Goal: Task Accomplishment & Management: Use online tool/utility

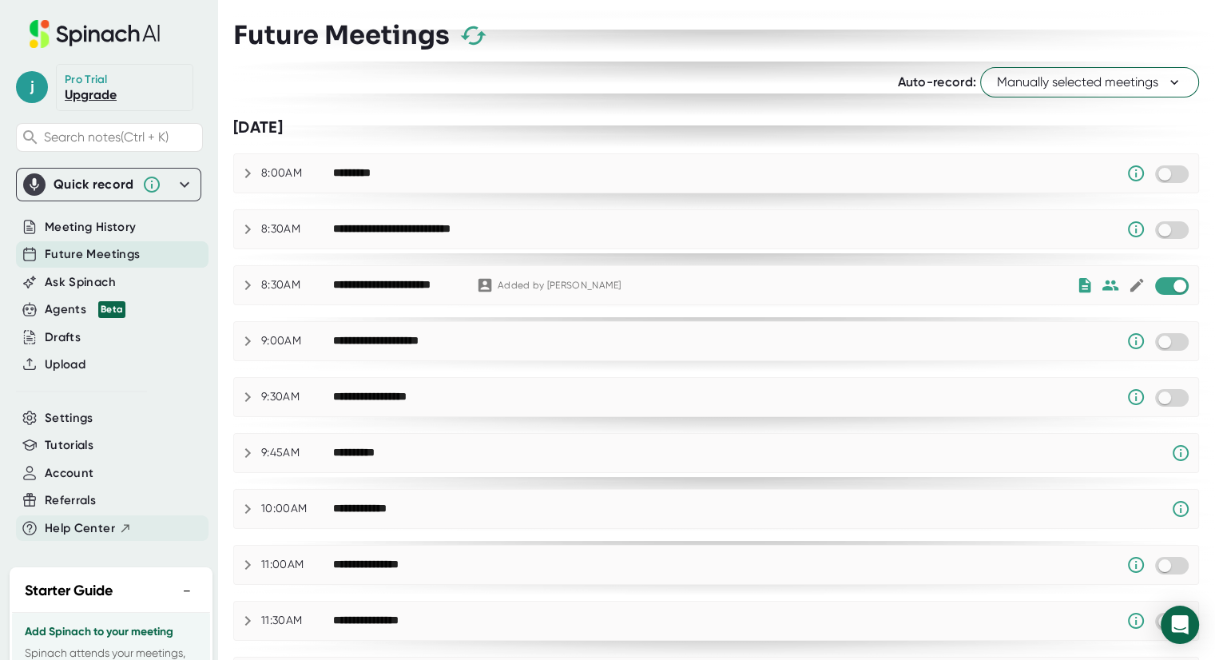
scroll to position [160, 0]
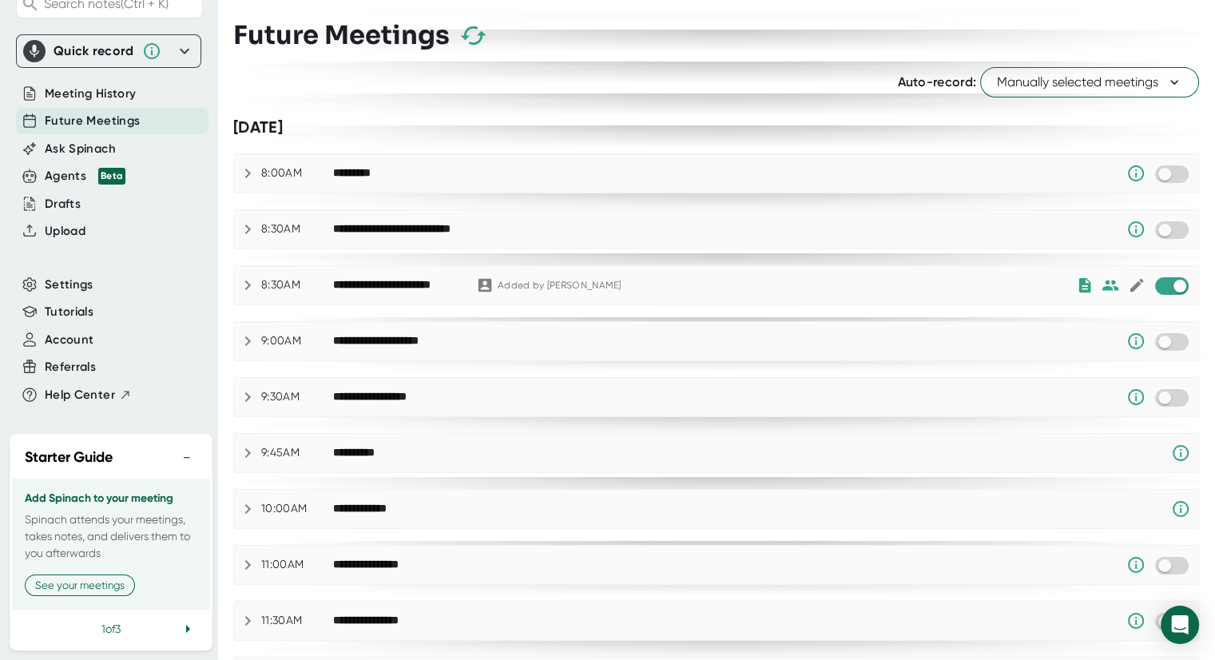
click at [176, 446] on button "−" at bounding box center [186, 457] width 21 height 23
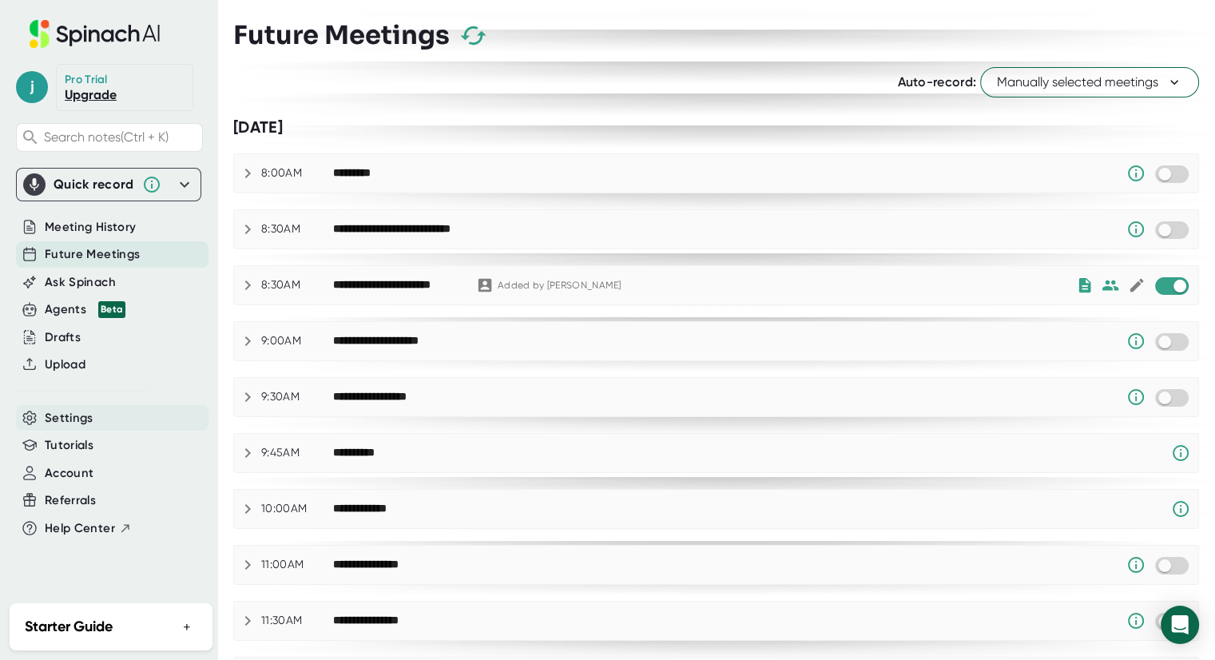
scroll to position [0, 0]
click at [61, 357] on span "Upload" at bounding box center [65, 364] width 41 height 18
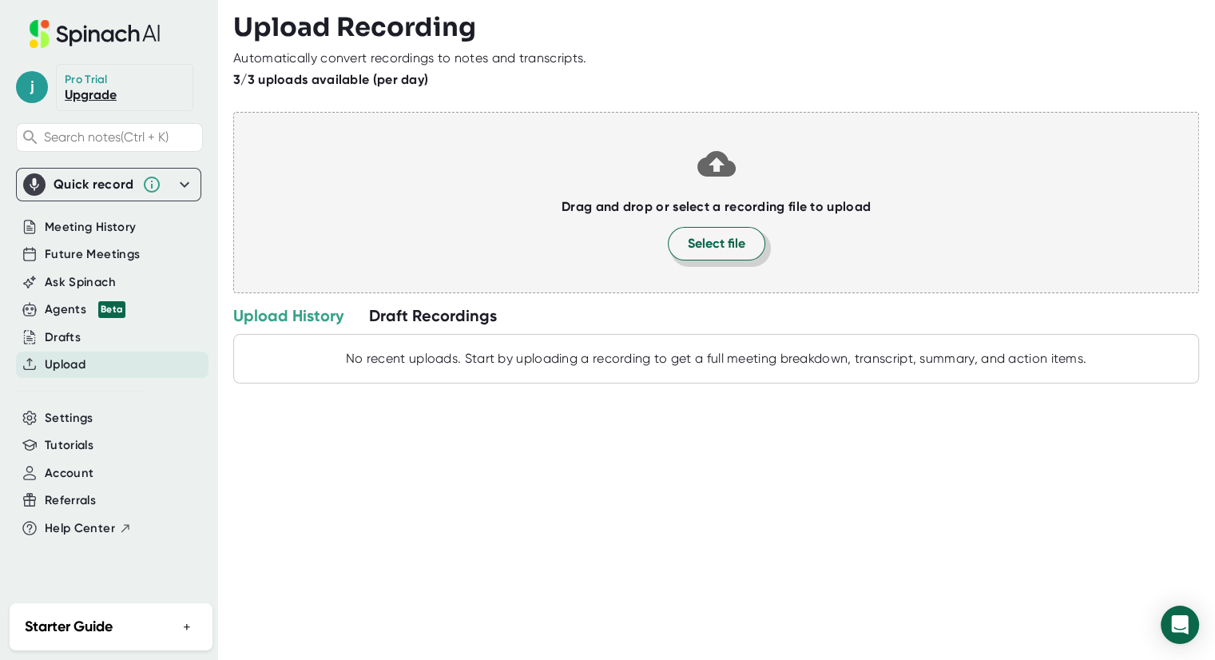
click at [706, 247] on span "Select file" at bounding box center [717, 243] width 58 height 19
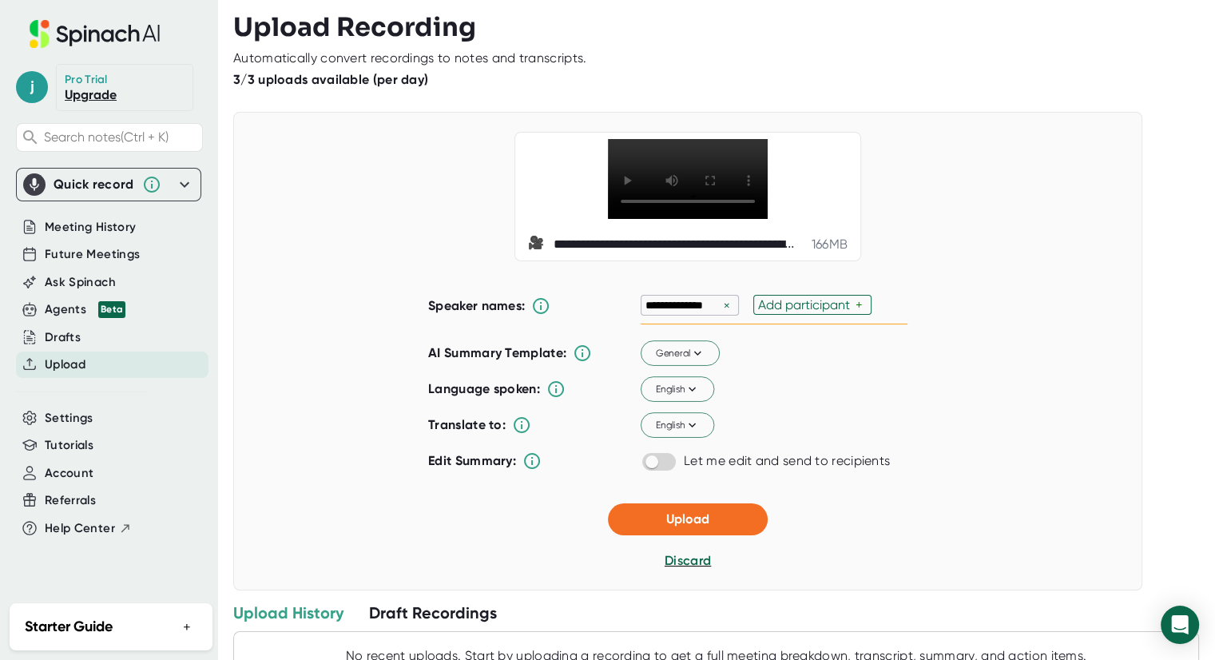
click at [720, 304] on div "×" at bounding box center [727, 305] width 14 height 15
click at [717, 304] on div "Add participant" at bounding box center [693, 304] width 97 height 15
type input "[PERSON_NAME]"
click at [826, 359] on div "General" at bounding box center [741, 354] width 200 height 26
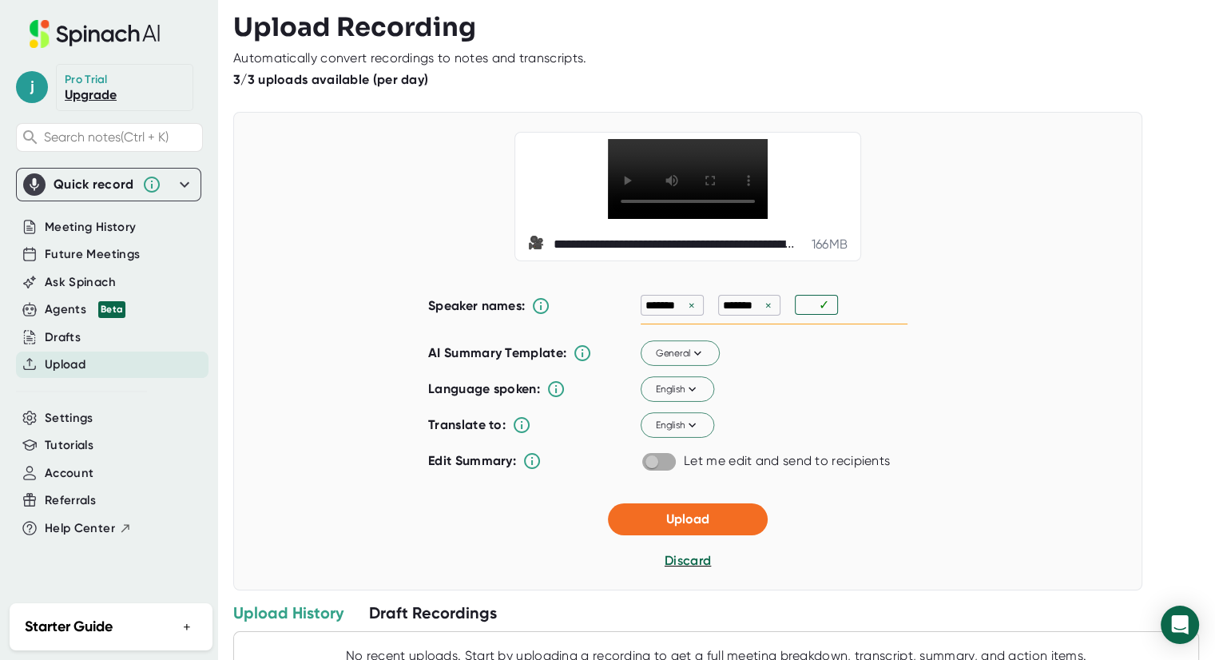
click at [647, 458] on input "checkbox" at bounding box center [652, 461] width 46 height 14
checkbox input "true"
click at [684, 511] on span "Upload" at bounding box center [687, 518] width 43 height 15
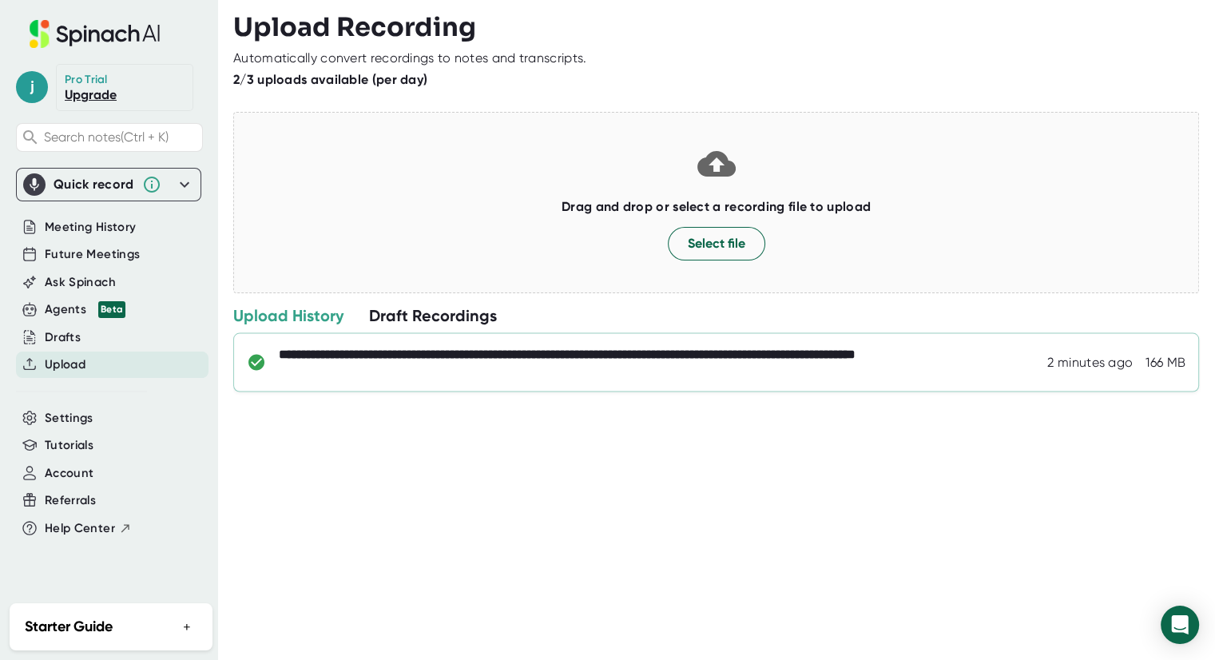
click at [367, 352] on div "**********" at bounding box center [660, 363] width 762 height 32
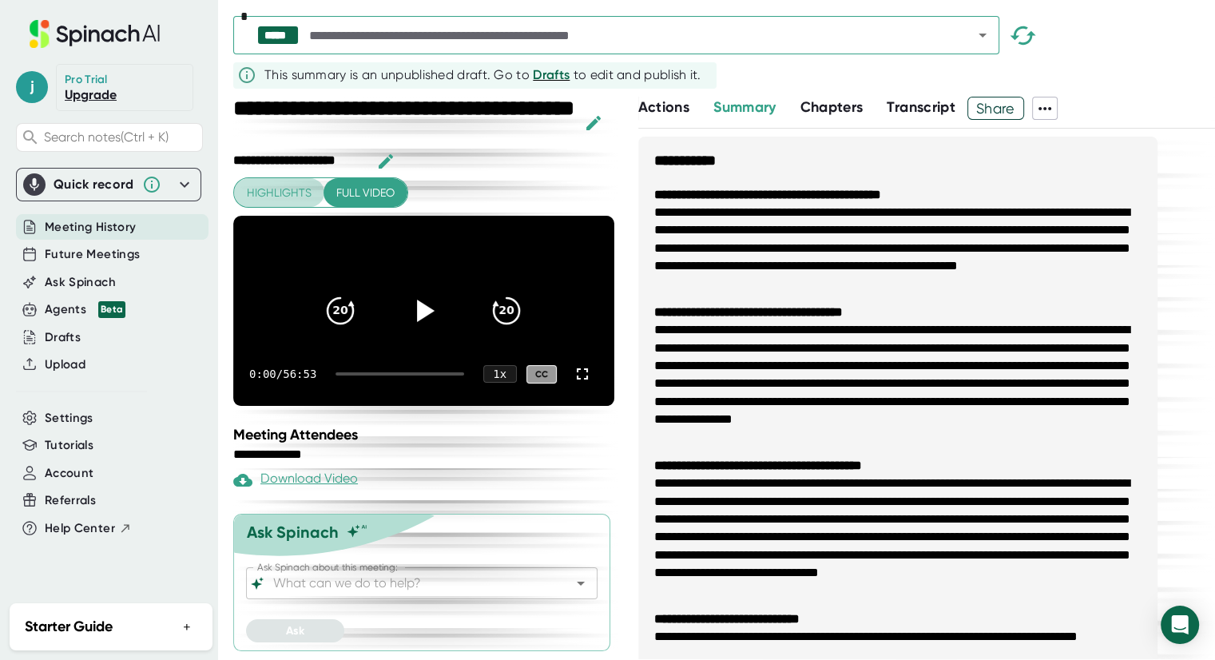
click at [267, 192] on span "Highlights" at bounding box center [279, 193] width 65 height 20
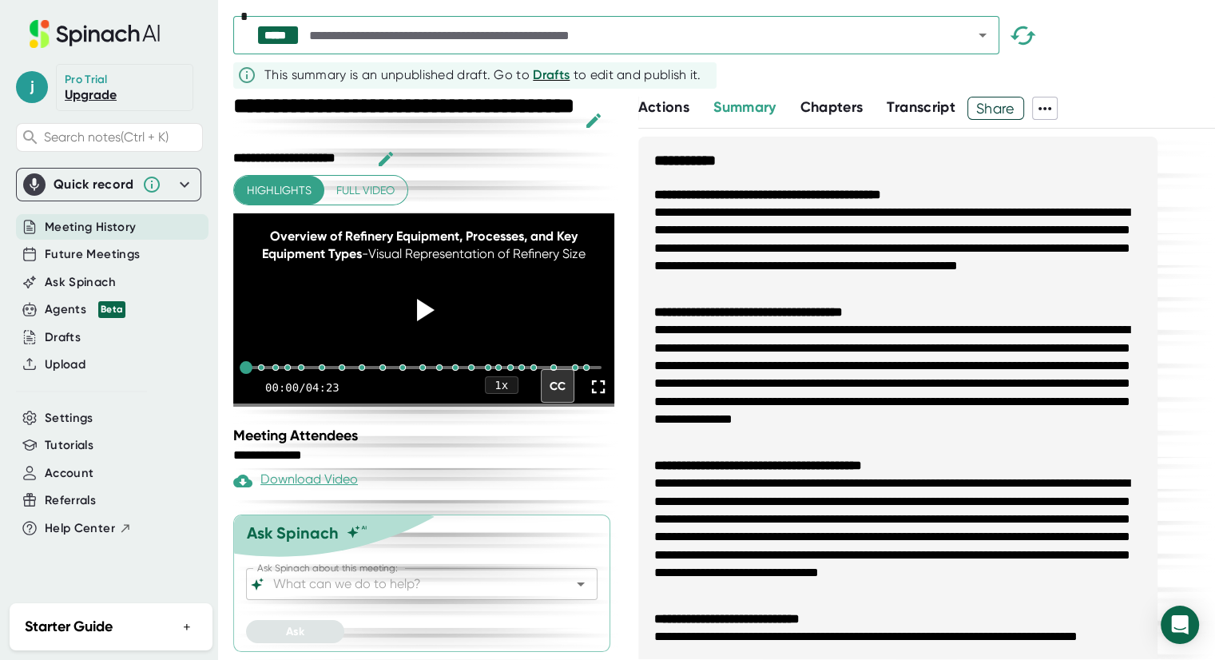
click at [821, 107] on span "Chapters" at bounding box center [831, 107] width 63 height 18
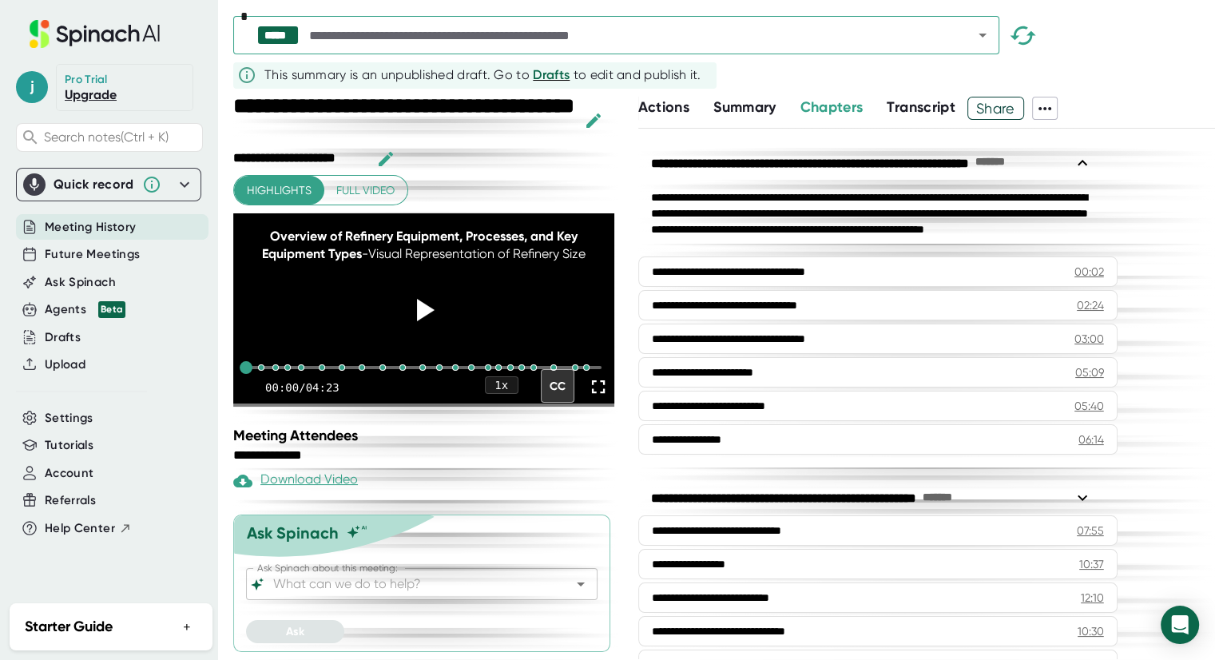
click at [907, 108] on span "Transcript" at bounding box center [920, 107] width 69 height 18
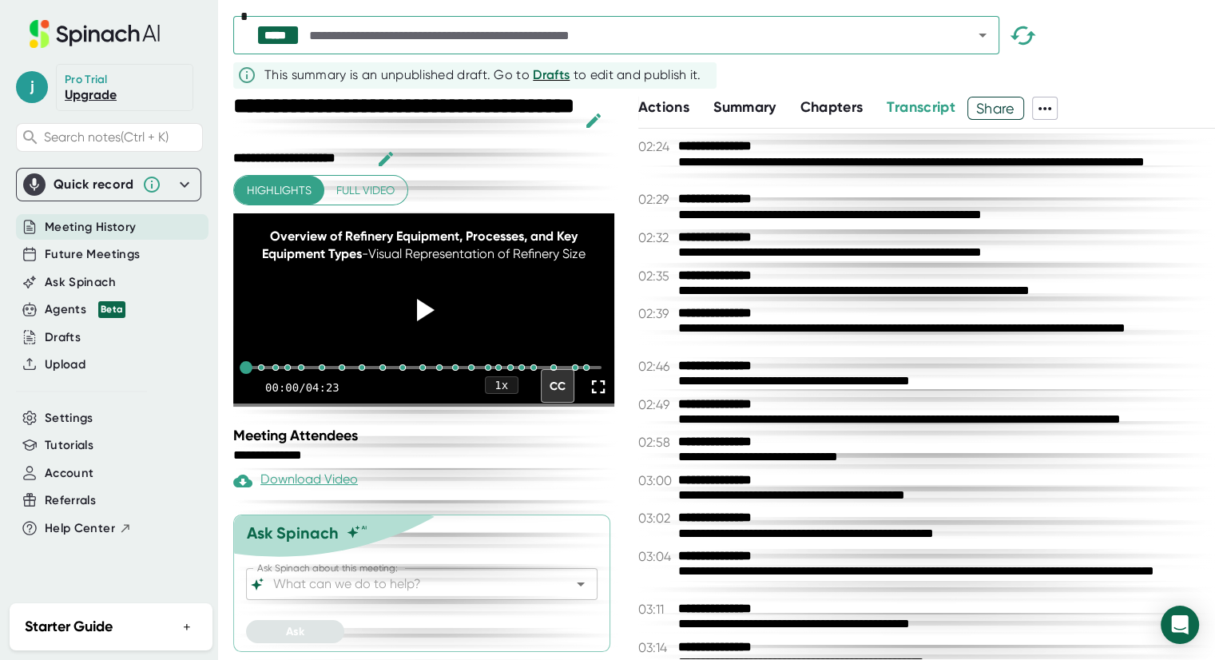
scroll to position [542, 0]
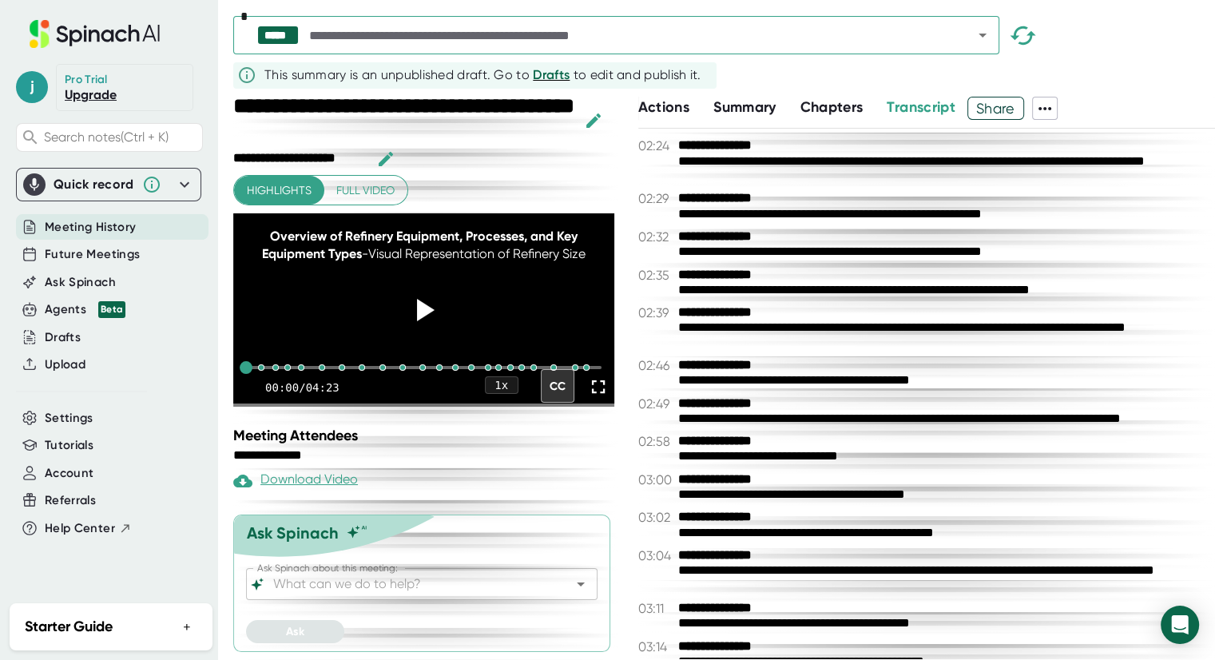
click at [680, 105] on span "Actions" at bounding box center [663, 107] width 51 height 18
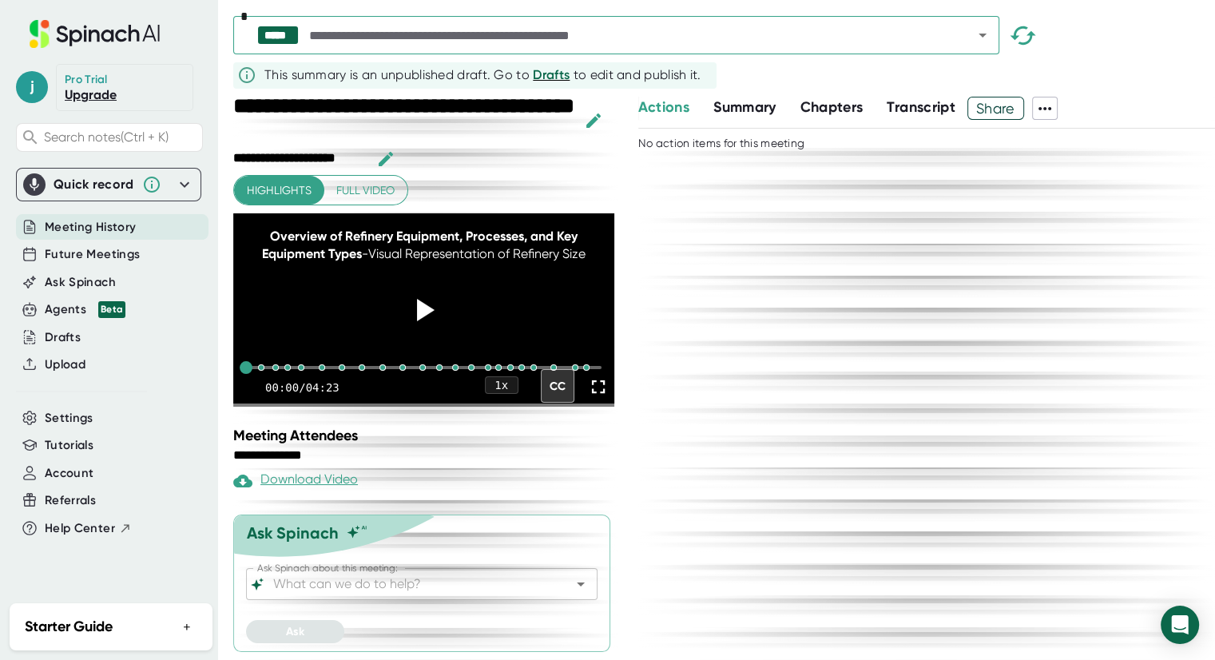
click at [733, 109] on span "Summary" at bounding box center [744, 107] width 62 height 18
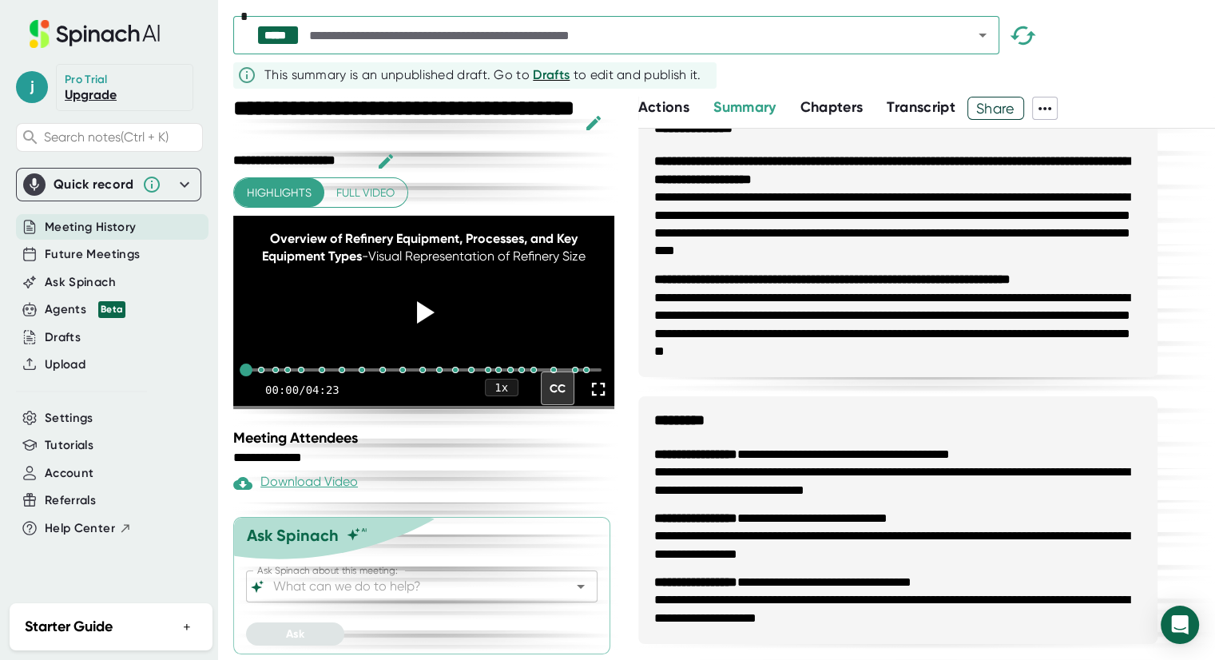
click at [1036, 109] on span at bounding box center [1045, 108] width 24 height 21
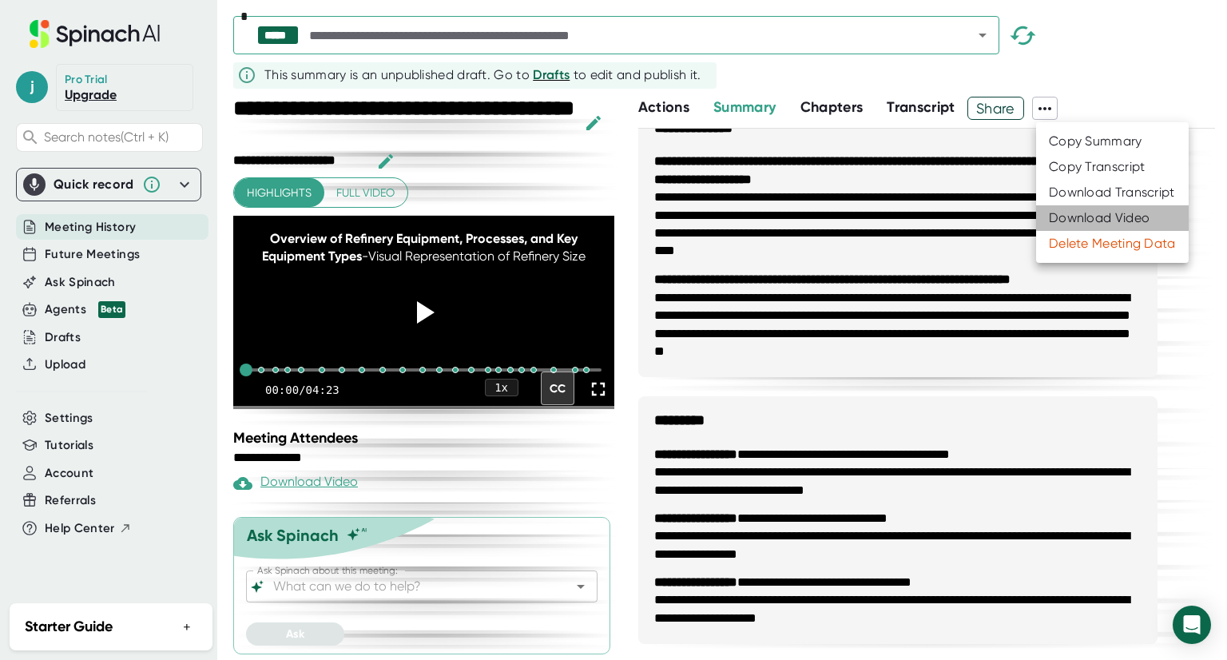
click at [1075, 216] on div "Download Video" at bounding box center [1099, 218] width 101 height 16
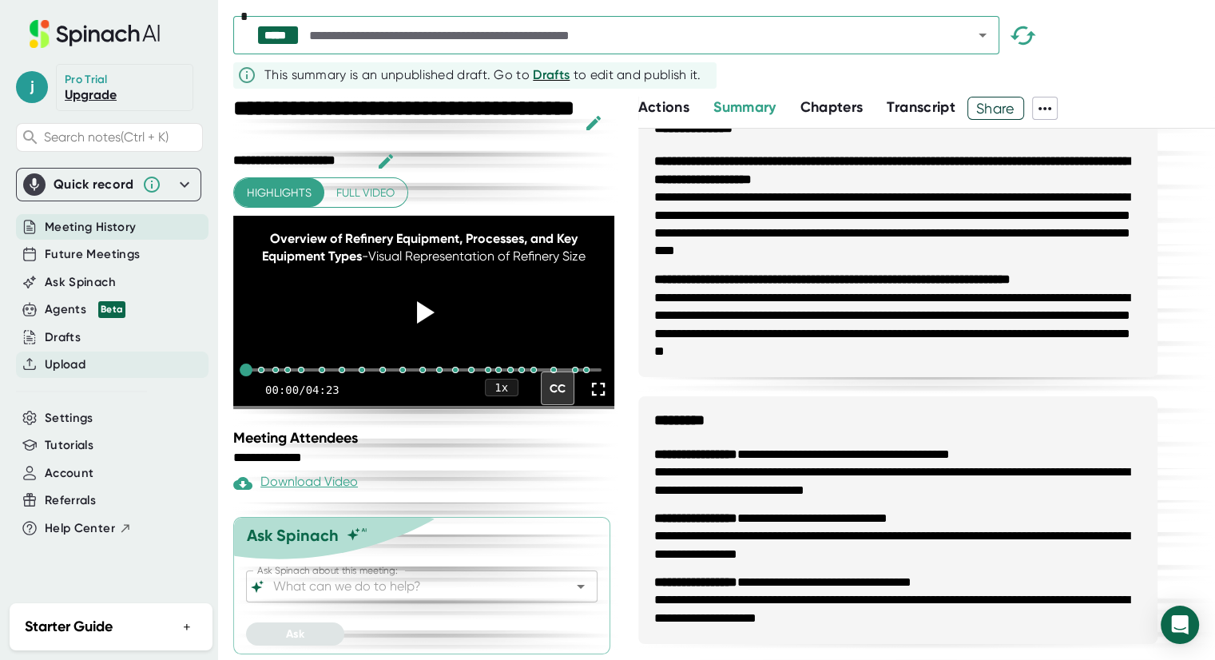
click at [48, 365] on span "Upload" at bounding box center [65, 364] width 41 height 18
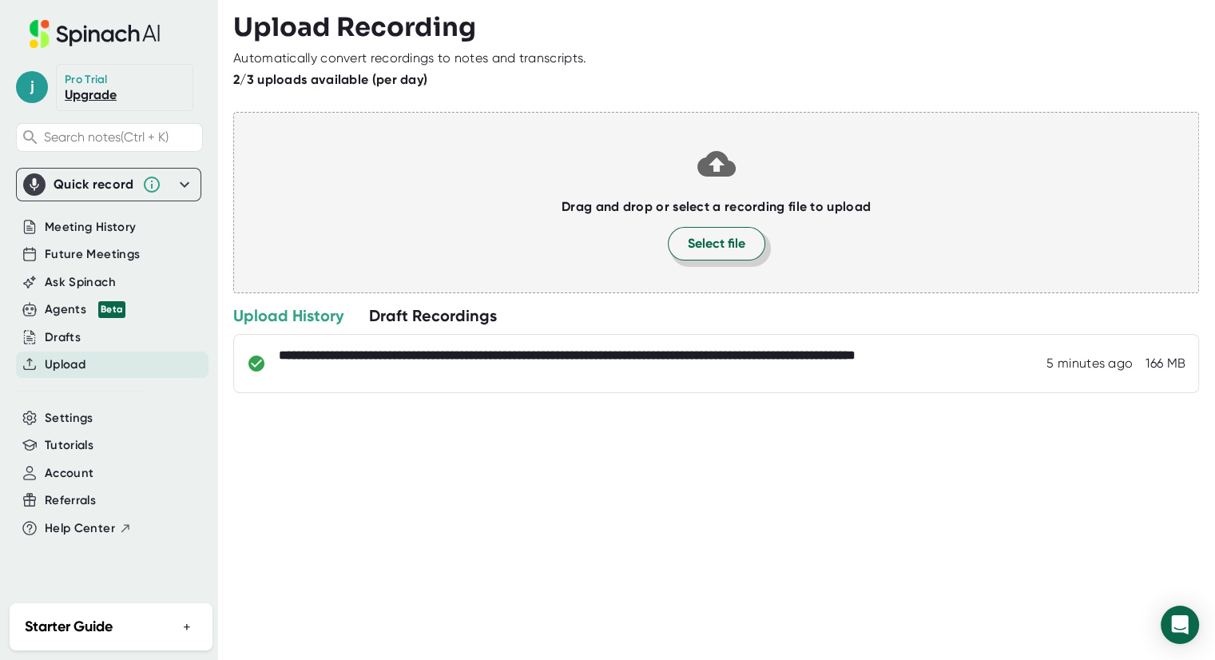
click at [703, 231] on button "Select file" at bounding box center [716, 244] width 97 height 34
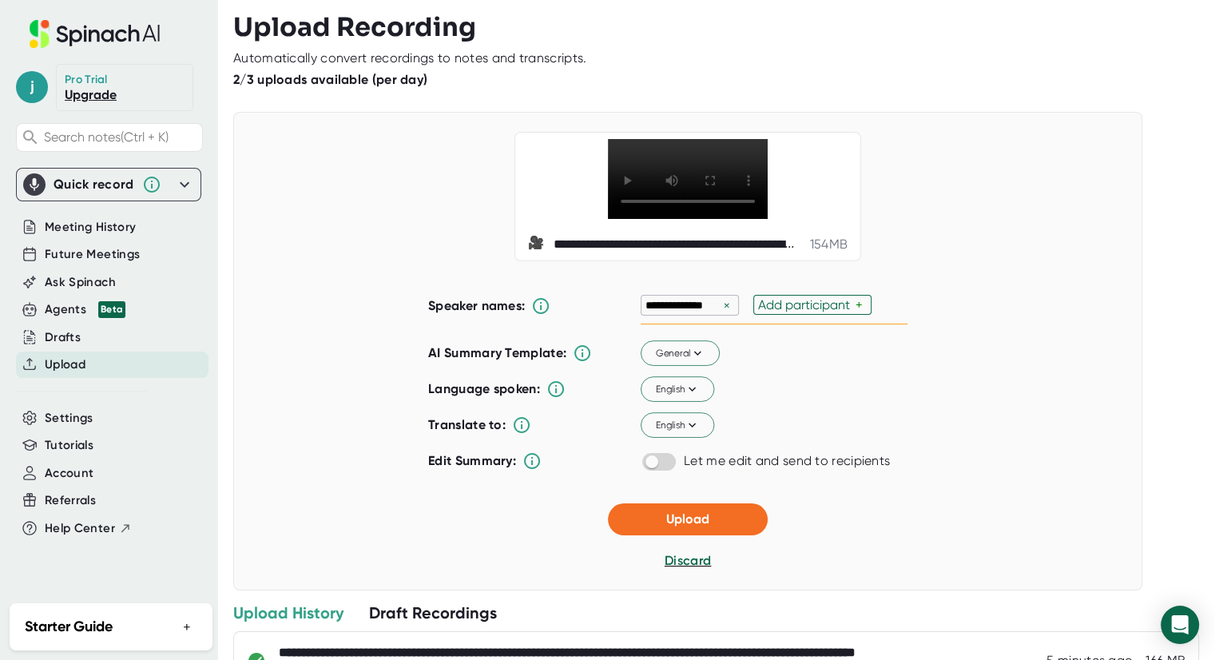
click at [720, 306] on div "×" at bounding box center [727, 305] width 14 height 15
click at [693, 309] on div "Add participant" at bounding box center [693, 304] width 97 height 15
type input "[PERSON_NAME]"
click at [741, 303] on input "Nivhole" at bounding box center [750, 305] width 54 height 14
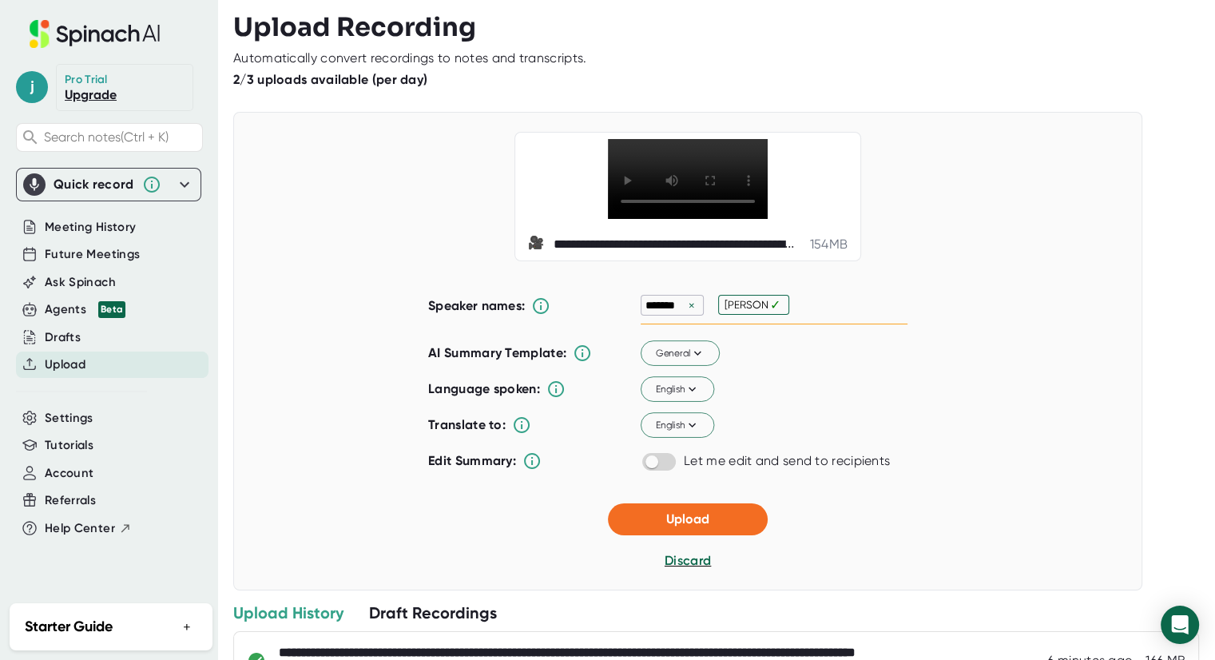
type input "[PERSON_NAME]"
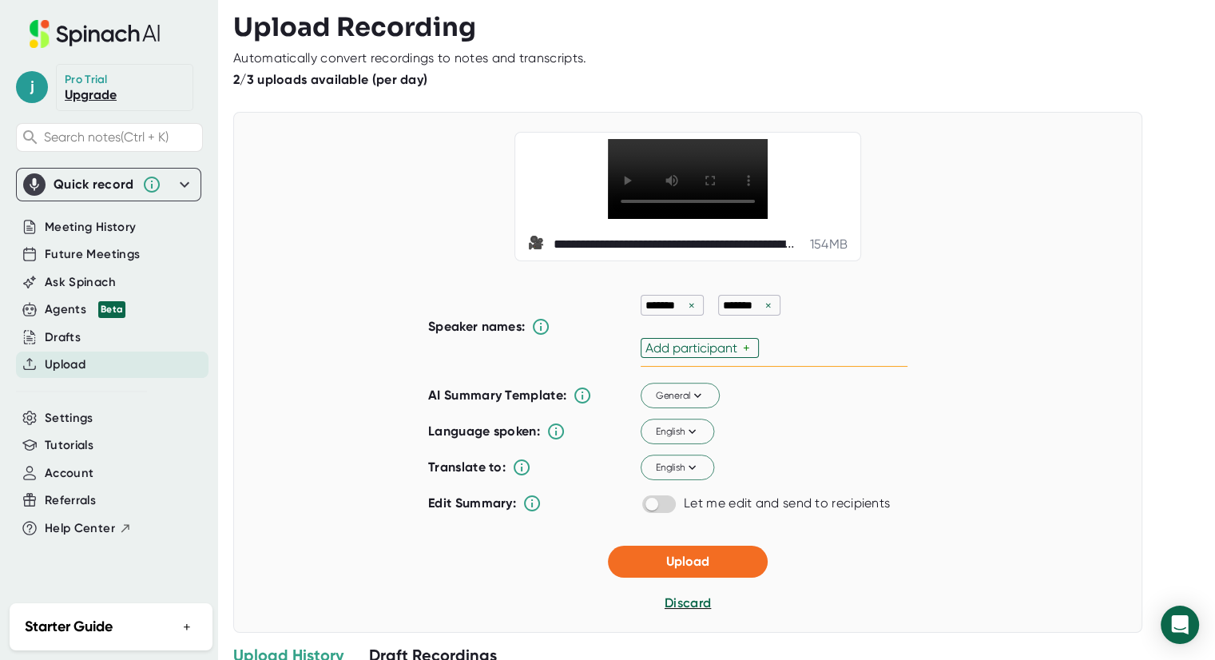
click at [505, 553] on div "**********" at bounding box center [687, 372] width 909 height 521
click at [653, 502] on input "checkbox" at bounding box center [652, 504] width 46 height 14
checkbox input "true"
click at [666, 560] on span "Upload" at bounding box center [687, 560] width 43 height 15
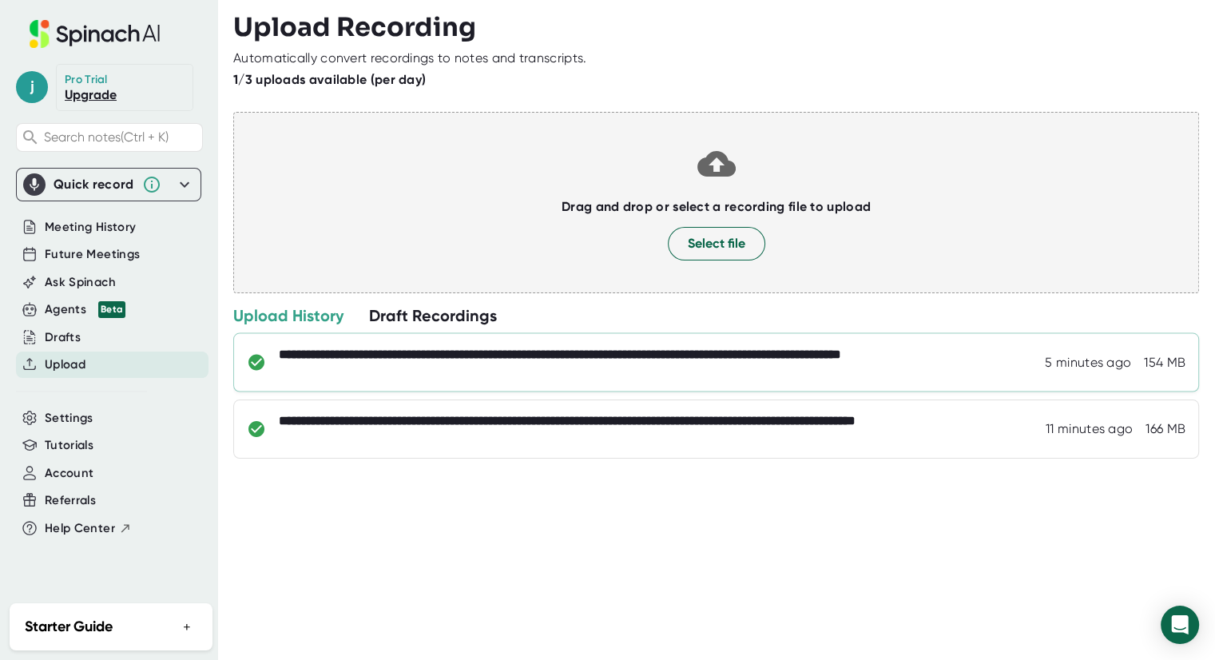
click at [365, 361] on div "**********" at bounding box center [659, 363] width 760 height 32
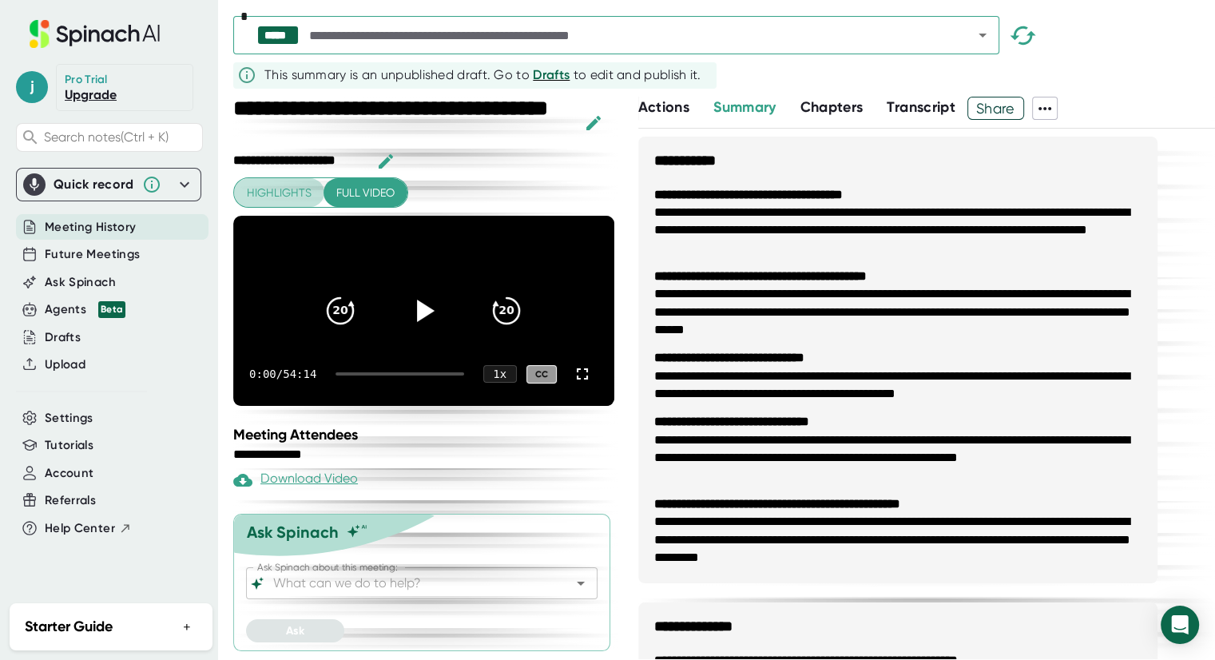
click at [308, 186] on span "Highlights" at bounding box center [279, 193] width 65 height 20
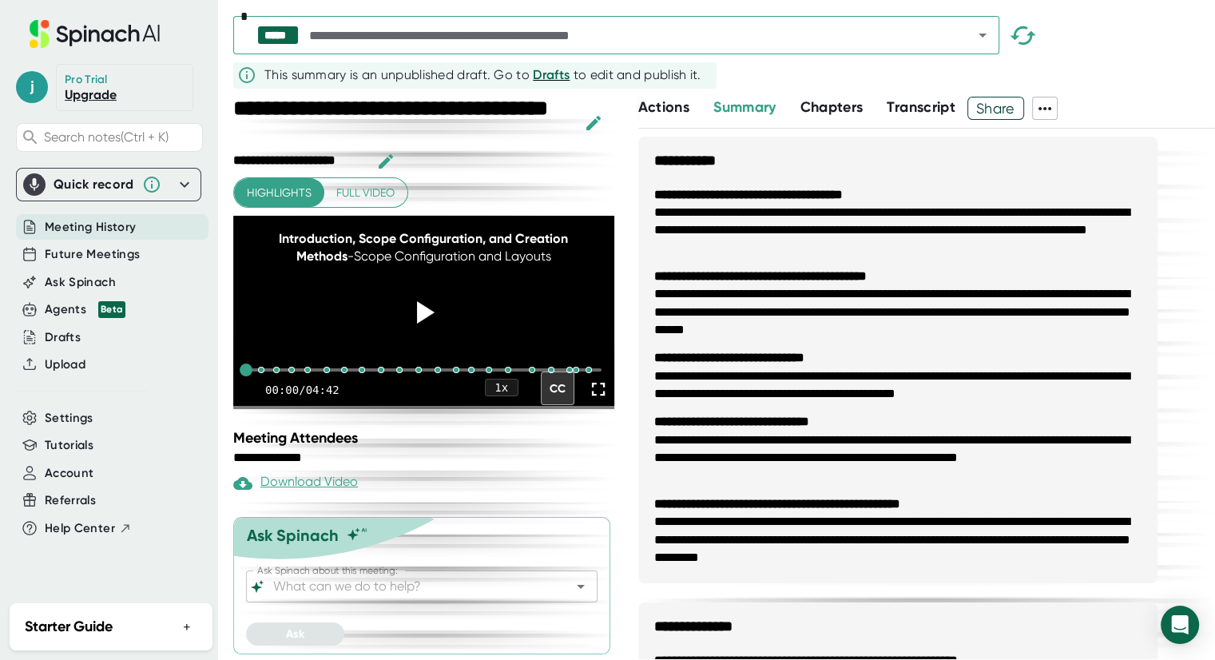
scroll to position [18, 0]
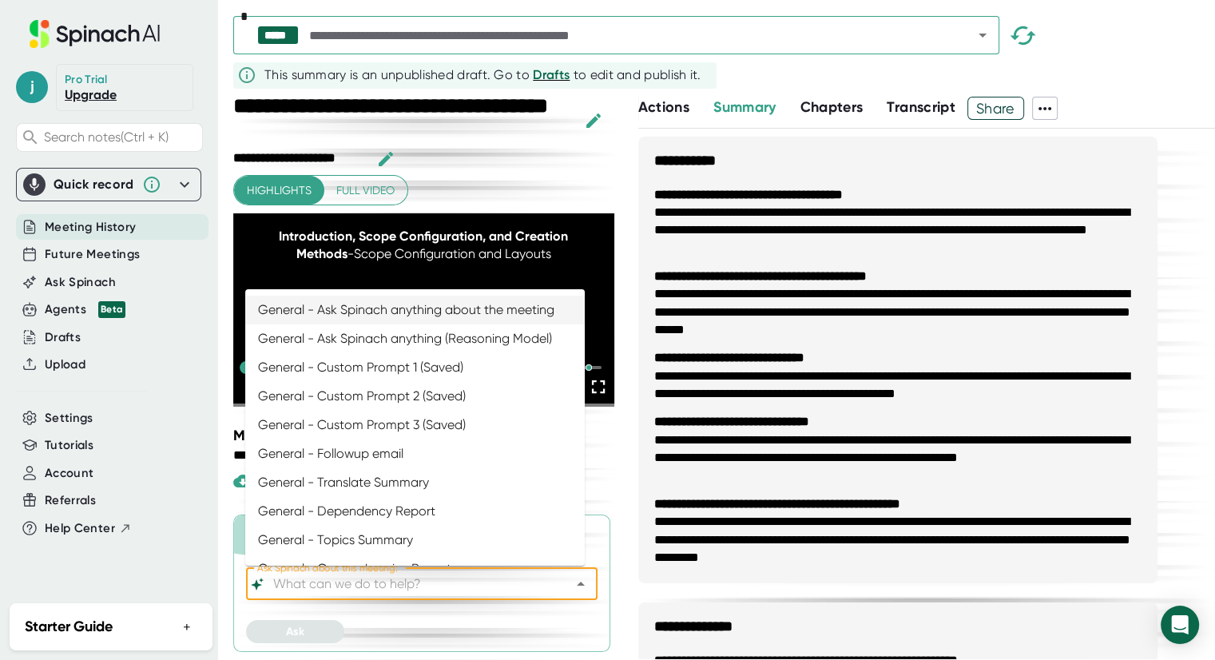
click at [354, 585] on input "Ask Spinach about this meeting:" at bounding box center [408, 584] width 276 height 22
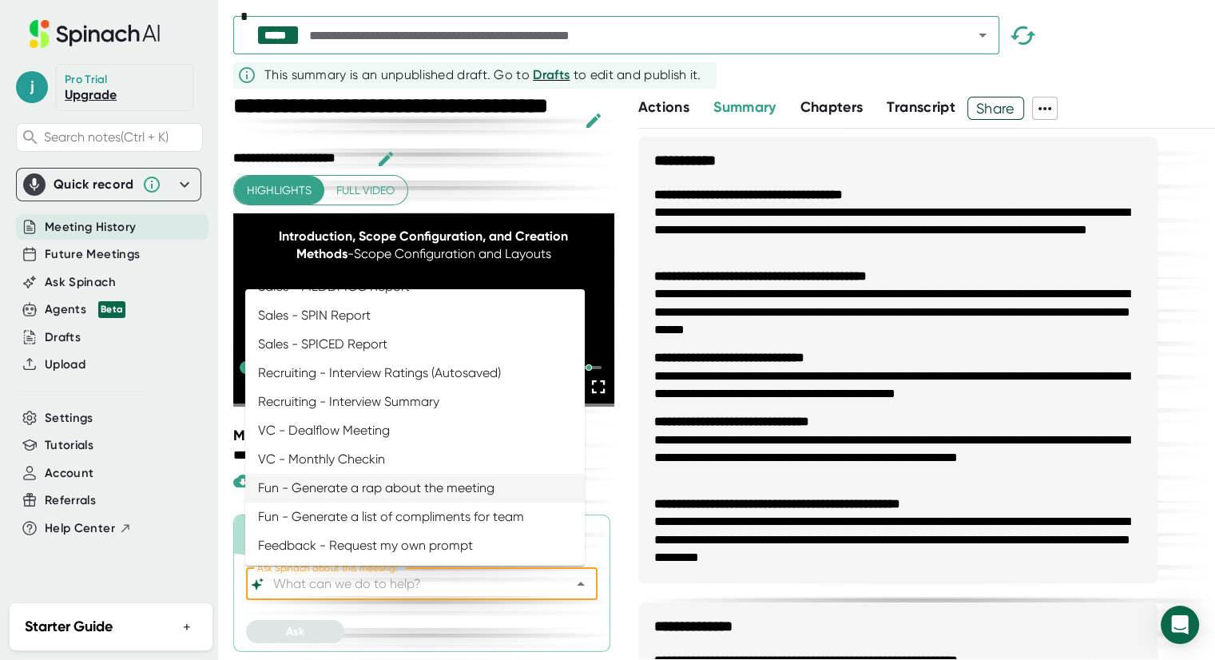
scroll to position [0, 0]
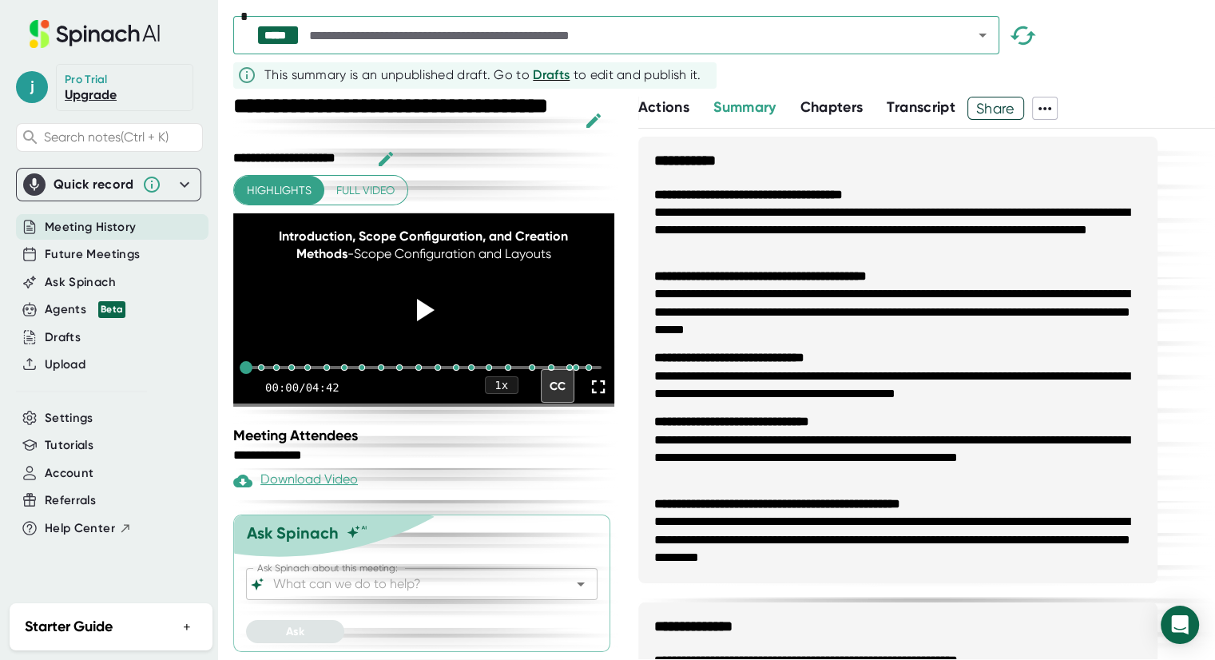
click at [440, 615] on div at bounding box center [421, 614] width 351 height 12
click at [65, 361] on span "Upload" at bounding box center [65, 364] width 41 height 18
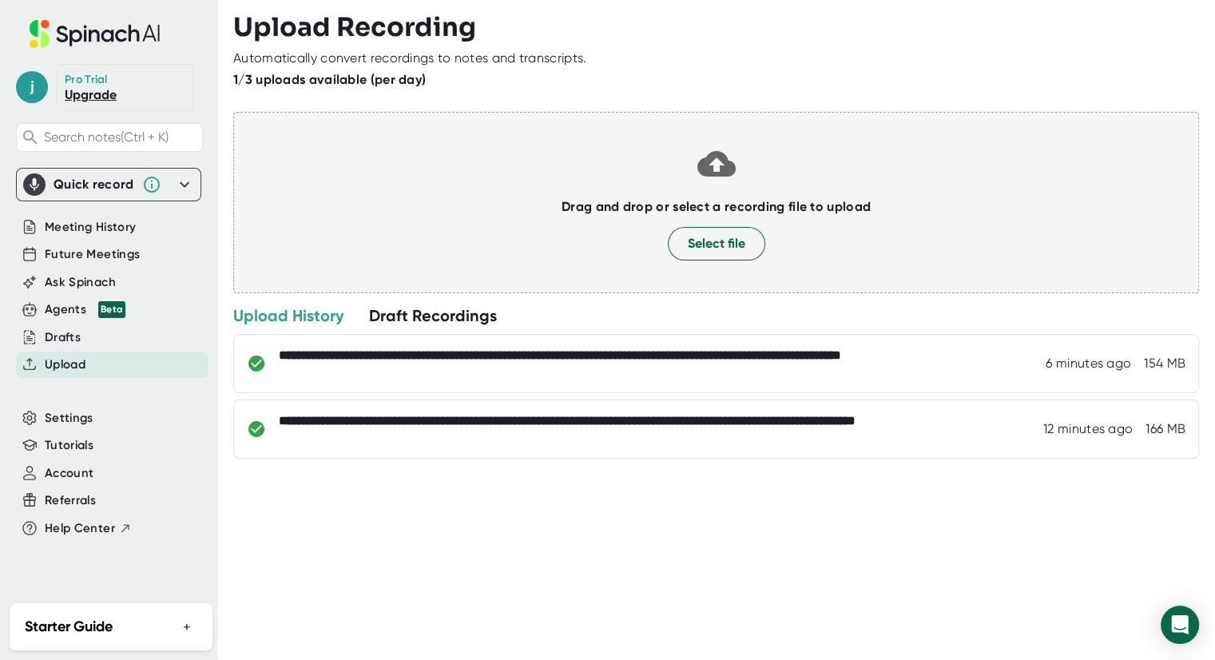
click at [733, 193] on div "Drag and drop or select a recording file to upload Select file" at bounding box center [716, 202] width 966 height 181
click at [713, 235] on span "Select file" at bounding box center [717, 243] width 58 height 19
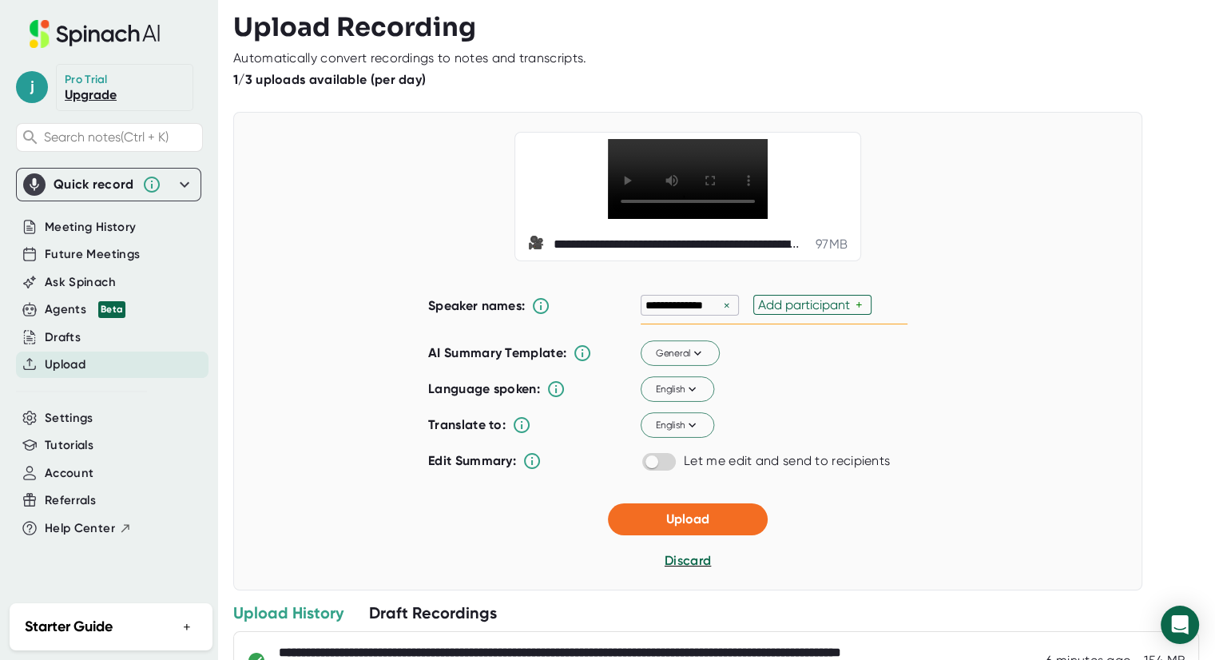
click at [704, 307] on p "**********" at bounding box center [682, 305] width 74 height 16
click at [720, 304] on div "×" at bounding box center [727, 305] width 14 height 15
click at [696, 306] on div "Add participant" at bounding box center [693, 304] width 97 height 15
type input "[PERSON_NAME]"
click at [647, 304] on p "*******" at bounding box center [664, 305] width 38 height 16
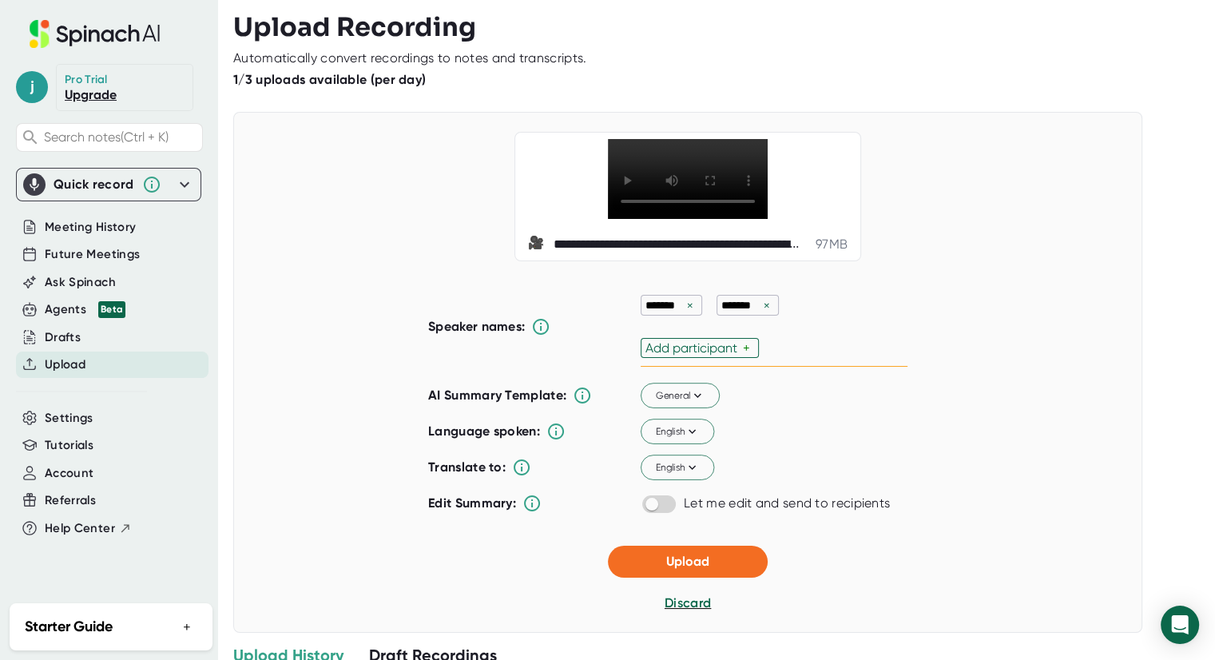
click at [647, 304] on p "*******" at bounding box center [664, 305] width 38 height 16
click at [690, 308] on div "×" at bounding box center [690, 305] width 14 height 15
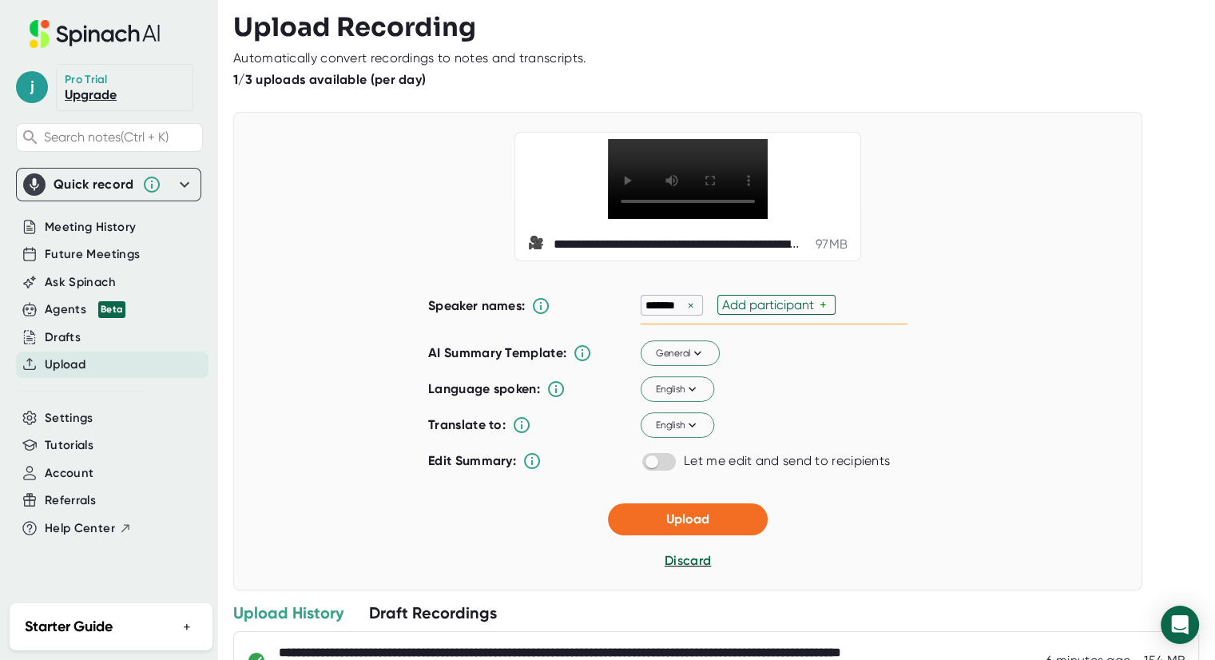
click at [749, 303] on div "Add participant" at bounding box center [770, 304] width 97 height 15
type input "[PERSON_NAME]"
click at [660, 458] on input "checkbox" at bounding box center [652, 461] width 46 height 14
checkbox input "true"
click at [641, 517] on button "Upload" at bounding box center [688, 519] width 160 height 32
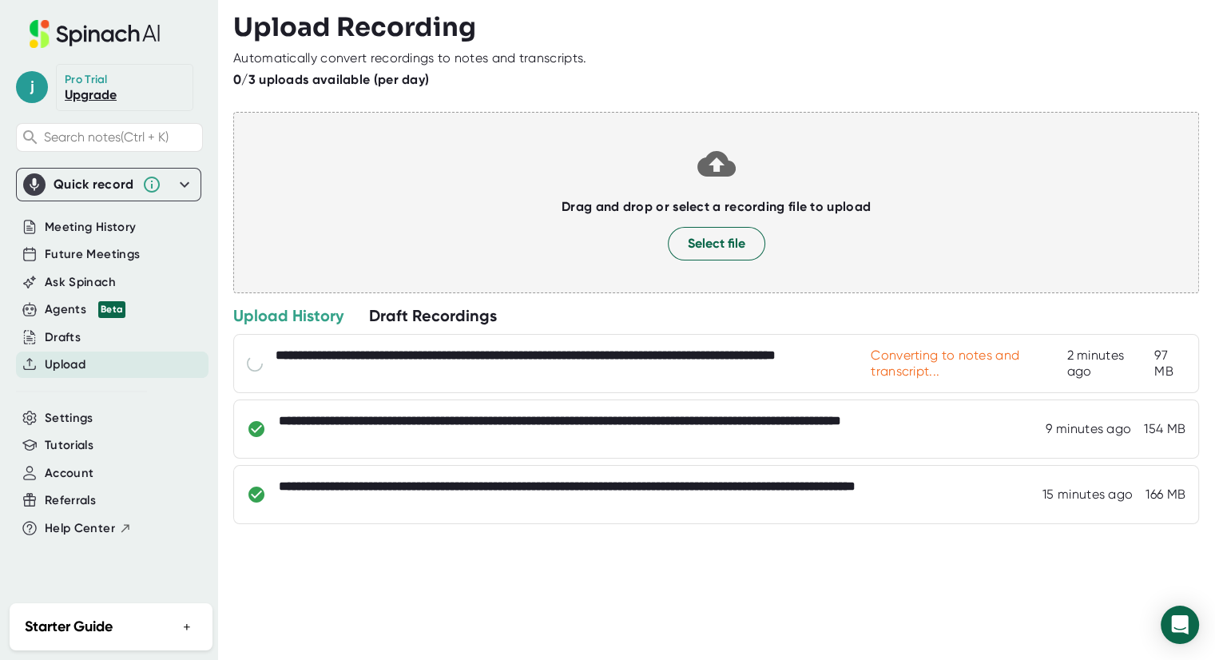
click at [194, 178] on div "Quick record Include tab audio Start Recording" at bounding box center [108, 185] width 185 height 34
click at [185, 180] on icon at bounding box center [184, 184] width 19 height 19
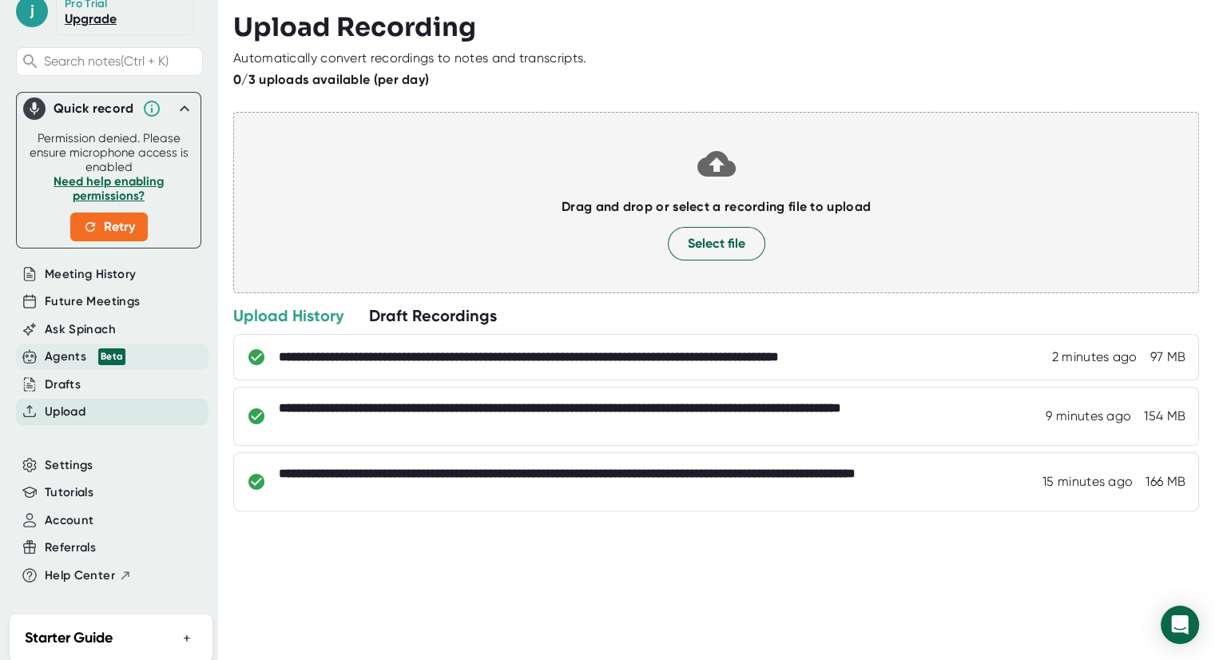
scroll to position [97, 0]
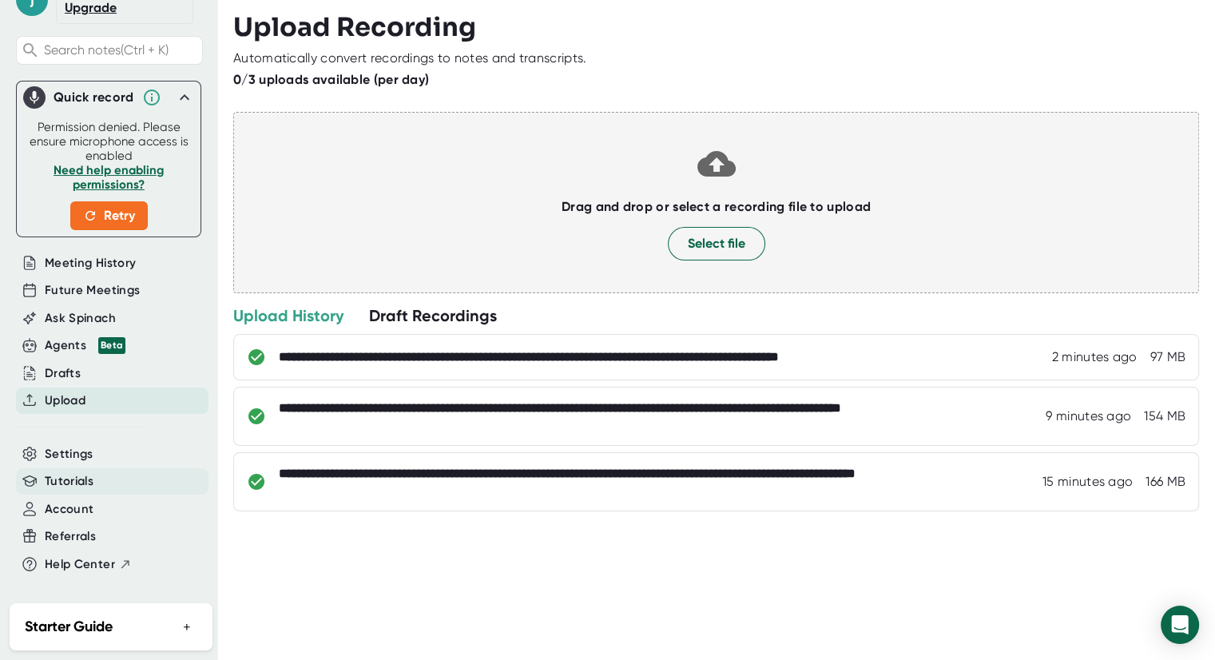
click at [69, 472] on span "Tutorials" at bounding box center [69, 481] width 49 height 18
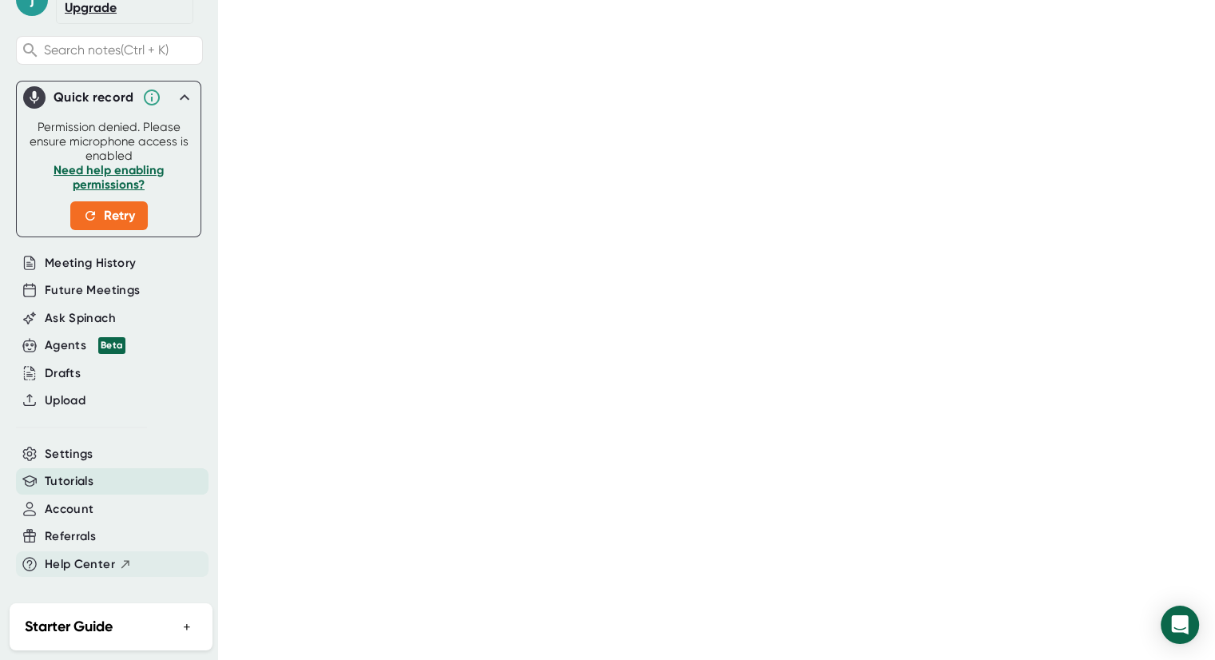
click at [65, 555] on span "Help Center" at bounding box center [80, 564] width 70 height 18
